Goal: Task Accomplishment & Management: Use online tool/utility

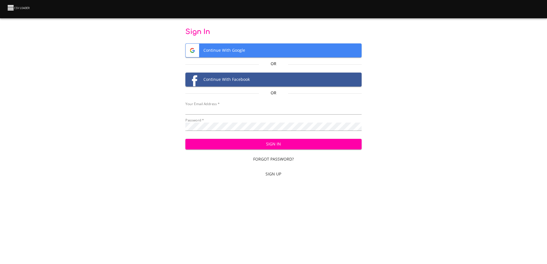
type input "[EMAIL_ADDRESS][DOMAIN_NAME]"
drag, startPoint x: 0, startPoint y: 0, endPoint x: 311, endPoint y: 144, distance: 342.9
click at [311, 144] on span "Sign In" at bounding box center [273, 144] width 167 height 7
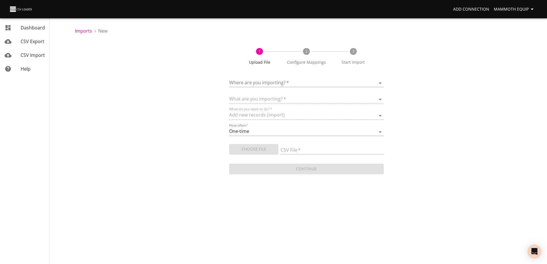
click at [381, 83] on body "Add Connection Mammoth Equip Dashboard CSV Export CSV Import Help Imports › New…" at bounding box center [273, 132] width 547 height 264
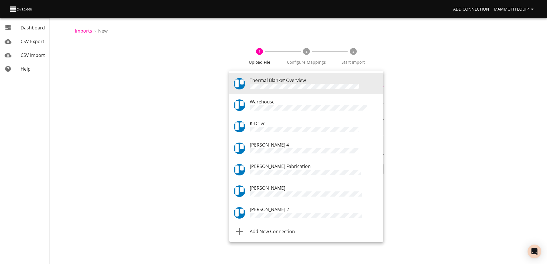
click at [290, 103] on div "Warehouse" at bounding box center [314, 104] width 129 height 13
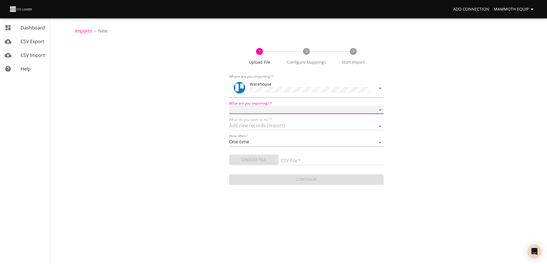
drag, startPoint x: 379, startPoint y: 109, endPoint x: 353, endPoint y: 113, distance: 26.3
click at [379, 109] on select "Boards Cards Checkitems Checklists" at bounding box center [306, 110] width 154 height 8
select select "cards"
click at [229, 106] on select "Boards Cards Checkitems Checklists" at bounding box center [306, 110] width 154 height 8
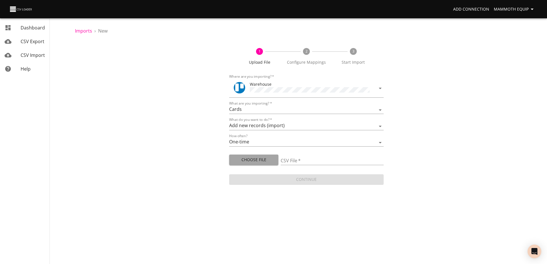
click at [259, 158] on span "Choose File" at bounding box center [254, 160] width 40 height 7
type input "Import1.xlsx"
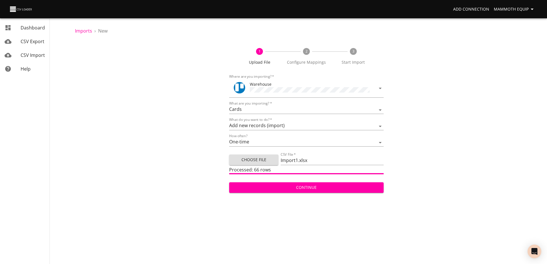
click at [298, 187] on span "Continue" at bounding box center [306, 187] width 145 height 7
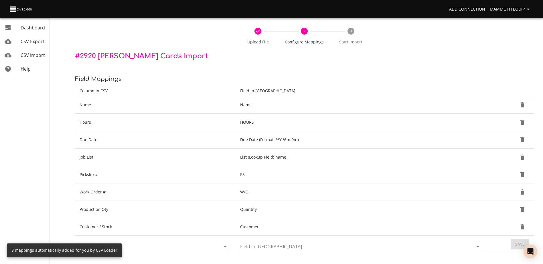
scroll to position [60, 0]
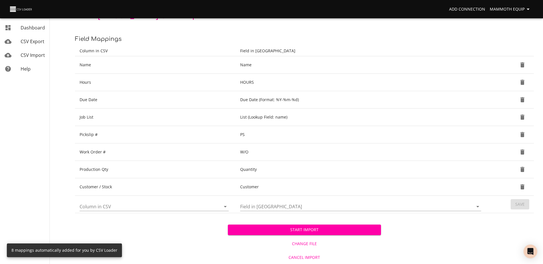
click at [294, 228] on span "Start Import" at bounding box center [304, 230] width 144 height 7
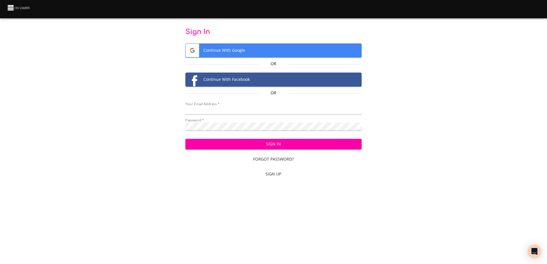
type input "[EMAIL_ADDRESS][DOMAIN_NAME]"
click at [237, 147] on span "Sign In" at bounding box center [273, 144] width 167 height 7
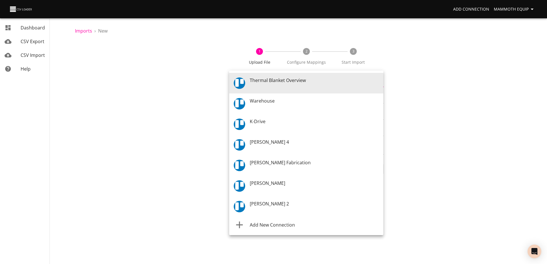
click at [381, 82] on body "Add Connection Mammoth Equip Dashboard CSV Export CSV Import Help Imports › New…" at bounding box center [273, 132] width 547 height 264
click at [266, 102] on span "Warehouse" at bounding box center [262, 101] width 25 height 6
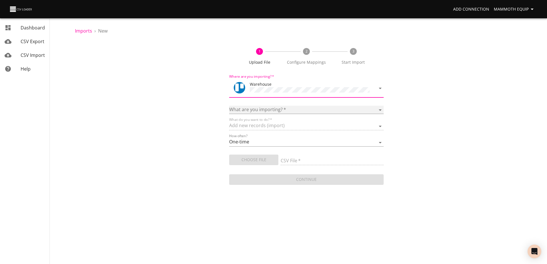
click at [380, 109] on select "Boards Cards Checkitems Checklists" at bounding box center [306, 110] width 154 height 8
select select "cards"
click at [229, 106] on select "Boards Cards Checkitems Checklists" at bounding box center [306, 110] width 154 height 8
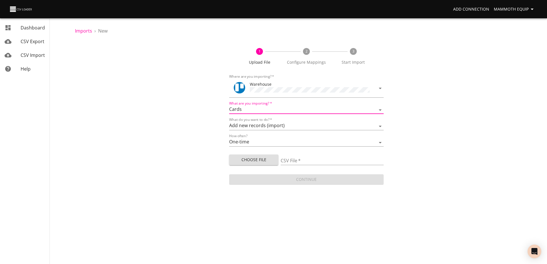
click at [248, 161] on span "Choose File" at bounding box center [254, 160] width 40 height 7
type input "Import1.xlsx"
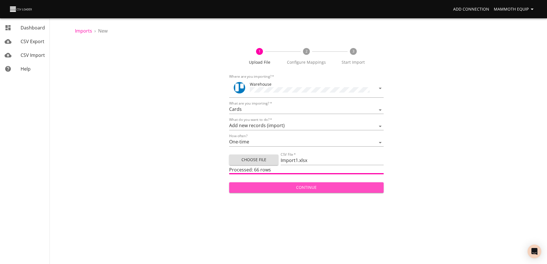
click at [313, 189] on span "Continue" at bounding box center [306, 187] width 145 height 7
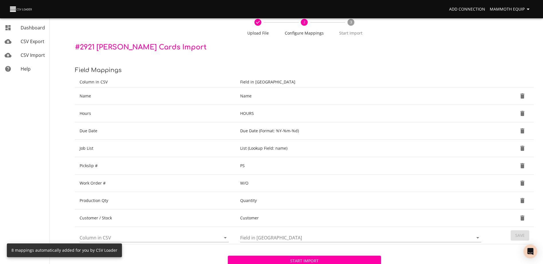
scroll to position [60, 0]
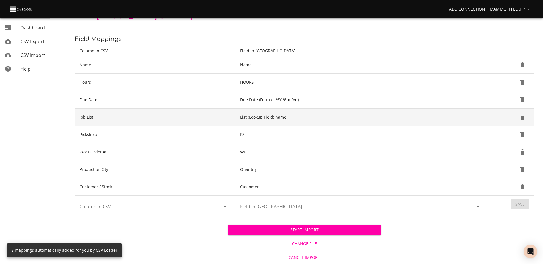
drag, startPoint x: 303, startPoint y: 230, endPoint x: 443, endPoint y: 115, distance: 180.6
click at [303, 230] on span "Start Import" at bounding box center [304, 230] width 144 height 7
